Goal: Information Seeking & Learning: Learn about a topic

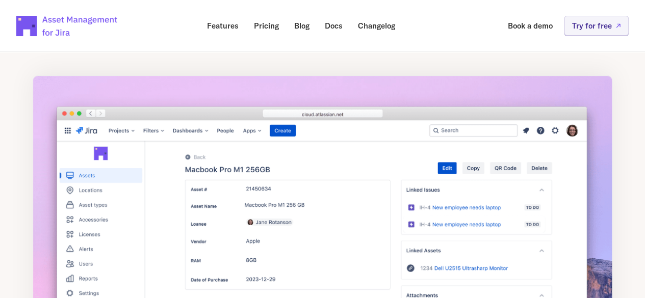
scroll to position [152, 0]
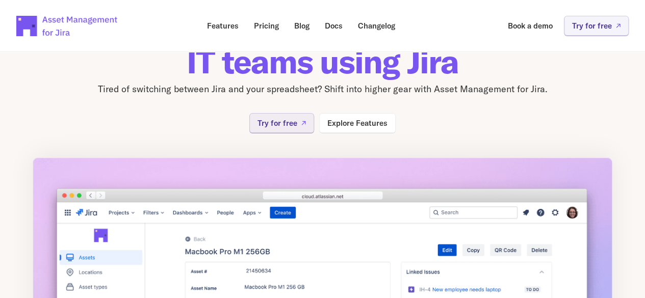
scroll to position [71, 0]
click at [369, 120] on p "Explore Features" at bounding box center [357, 124] width 60 height 8
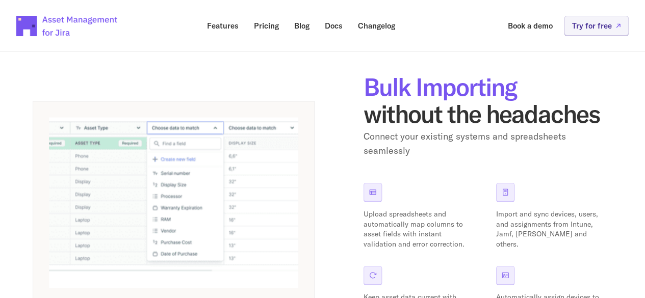
scroll to position [470, 0]
click at [276, 28] on p "Pricing" at bounding box center [266, 26] width 25 height 8
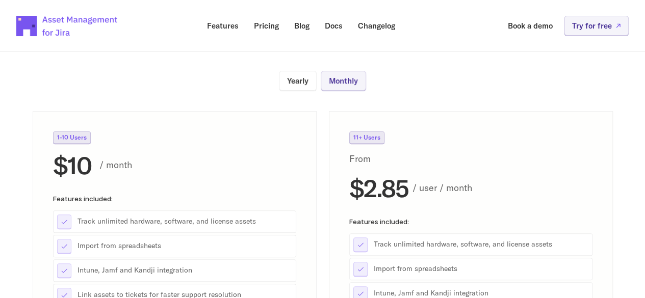
scroll to position [114, 0]
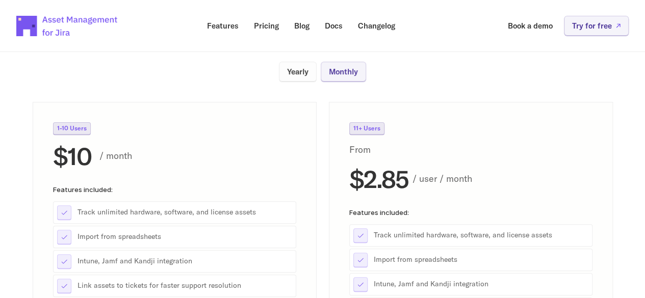
click at [301, 71] on p "Yearly" at bounding box center [297, 72] width 21 height 8
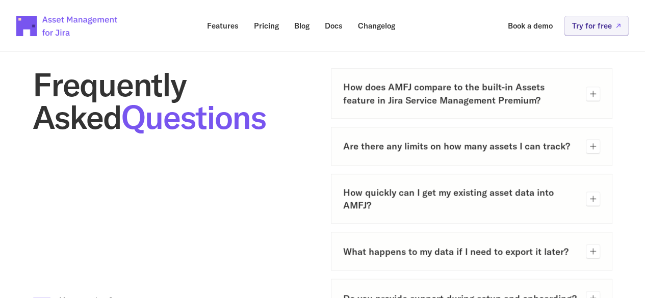
scroll to position [513, 0]
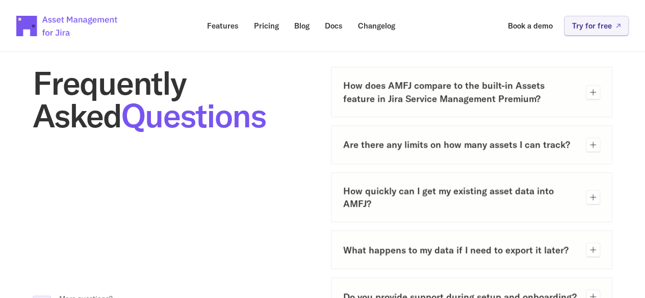
click at [469, 108] on div "How does AMFJ compare to the built-in Assets feature in Jira Service Management…" at bounding box center [472, 92] width 282 height 50
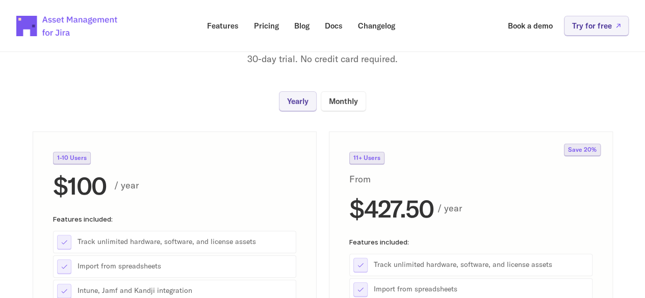
scroll to position [0, 0]
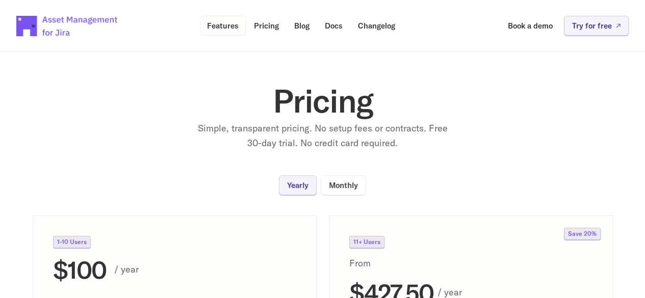
click at [224, 22] on p "Features" at bounding box center [223, 26] width 32 height 8
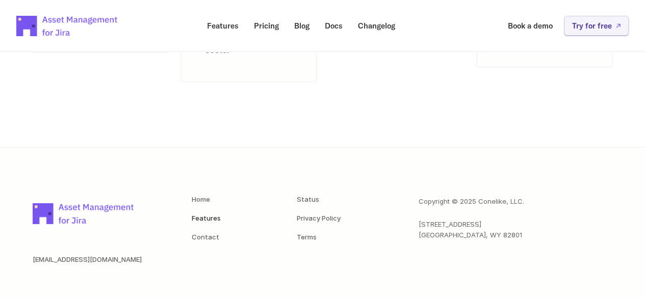
scroll to position [1554, 0]
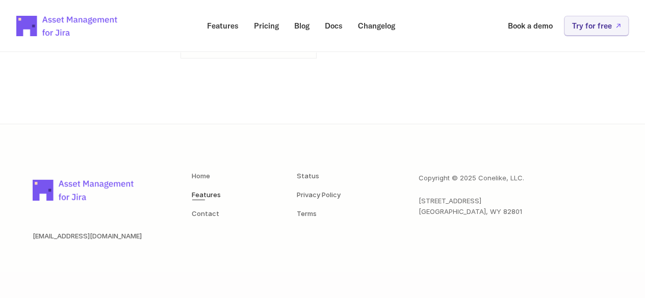
click at [211, 194] on link "Features" at bounding box center [206, 195] width 29 height 8
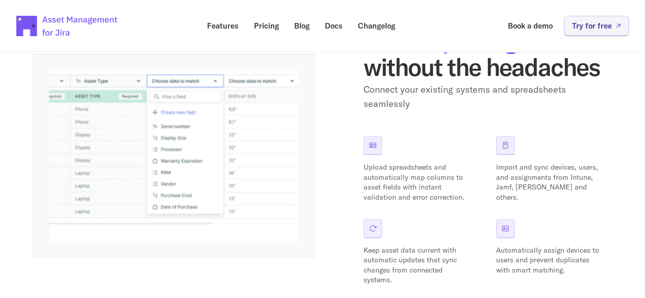
scroll to position [523, 0]
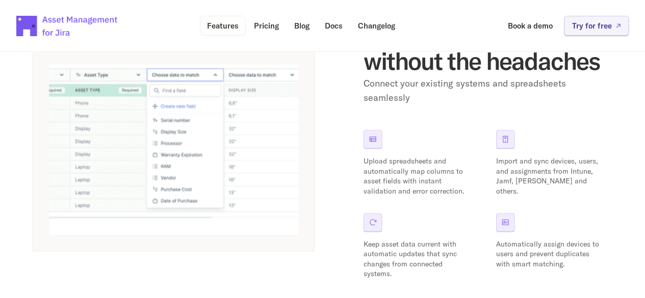
click at [211, 25] on p "Features" at bounding box center [223, 26] width 32 height 8
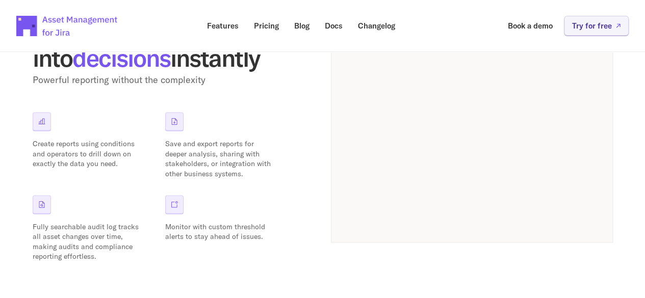
scroll to position [1388, 0]
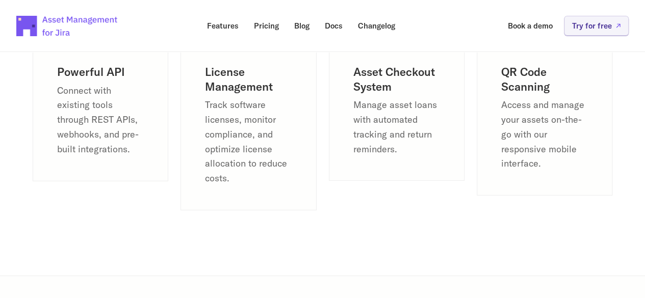
click at [101, 151] on p "Connect with existing tools through REST APIs, webhooks, and pre-built integrat…" at bounding box center [100, 120] width 87 height 73
click at [97, 138] on p "Connect with existing tools through REST APIs, webhooks, and pre-built integrat…" at bounding box center [100, 120] width 87 height 73
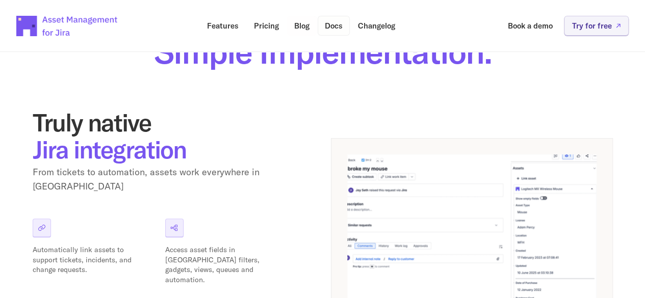
click at [322, 32] on link "Docs" at bounding box center [333, 26] width 32 height 20
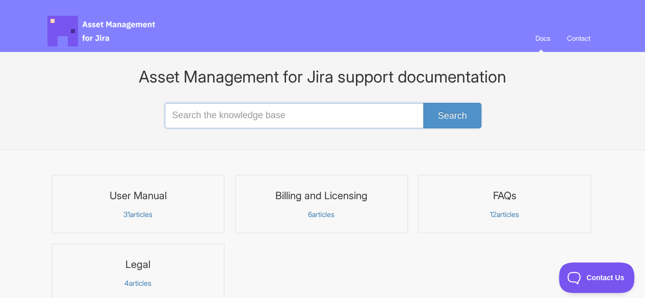
click at [258, 124] on input "Search the knowledge base" at bounding box center [323, 115] width 316 height 25
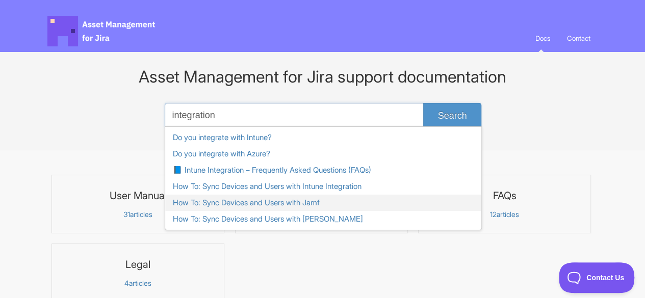
type input "integration"
click at [345, 201] on link "How To: Sync Devices and Users with Jamf" at bounding box center [323, 203] width 316 height 16
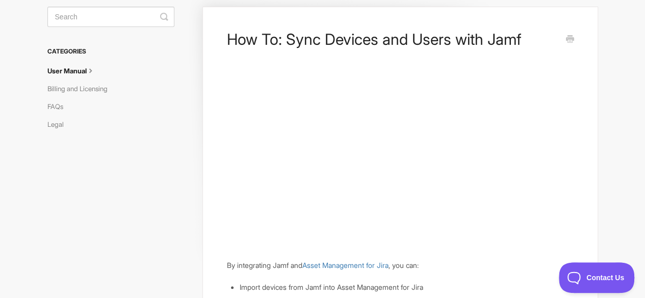
scroll to position [59, 0]
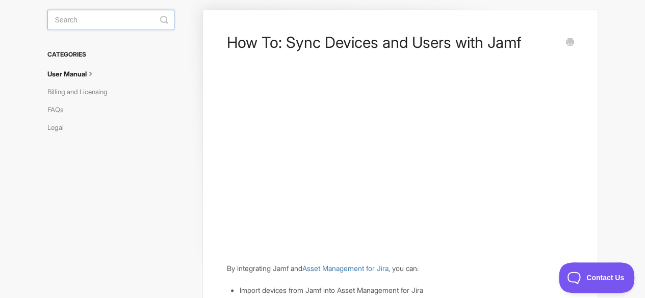
click at [129, 22] on input "Search" at bounding box center [110, 20] width 127 height 20
type input "m"
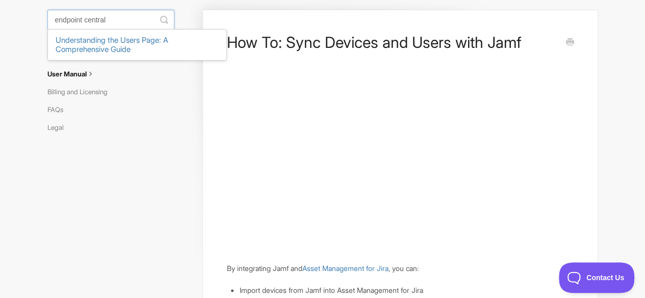
type input "endpoint central"
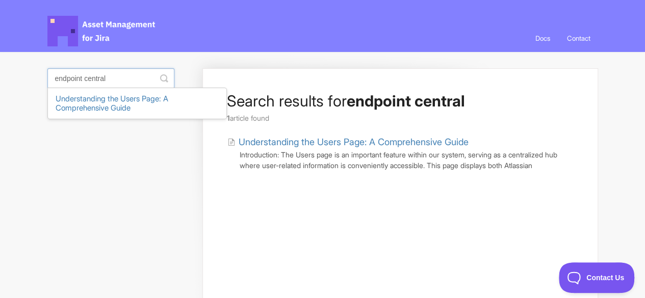
drag, startPoint x: 124, startPoint y: 76, endPoint x: 5, endPoint y: 75, distance: 119.2
click at [5, 75] on body "Asset Management for Jira Docs Toggle Navigation Docs Contact Contact Search re…" at bounding box center [322, 193] width 645 height 387
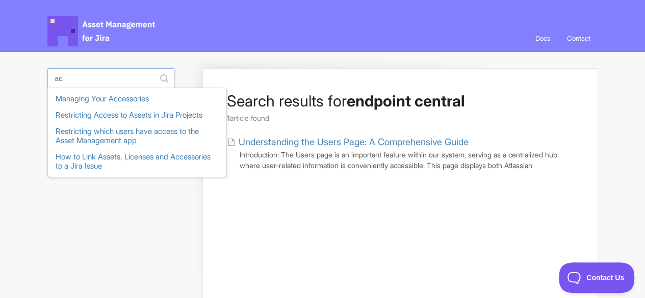
type input "a"
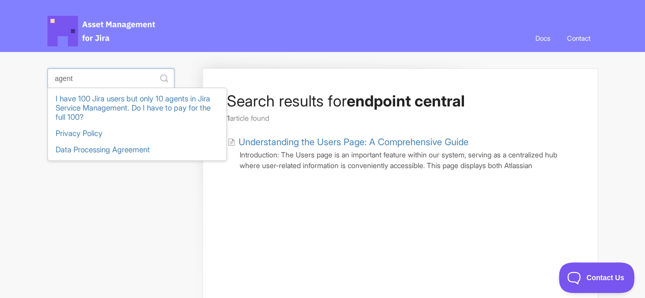
type input "agent"
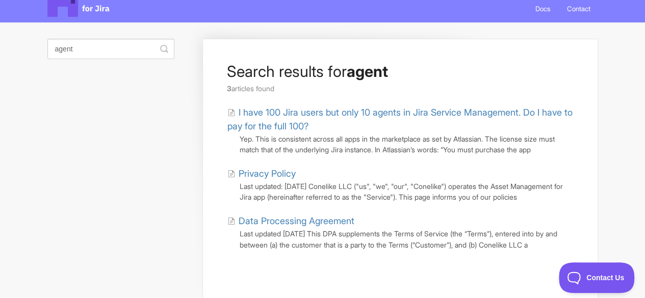
scroll to position [8, 0]
